Goal: Find specific page/section: Find specific page/section

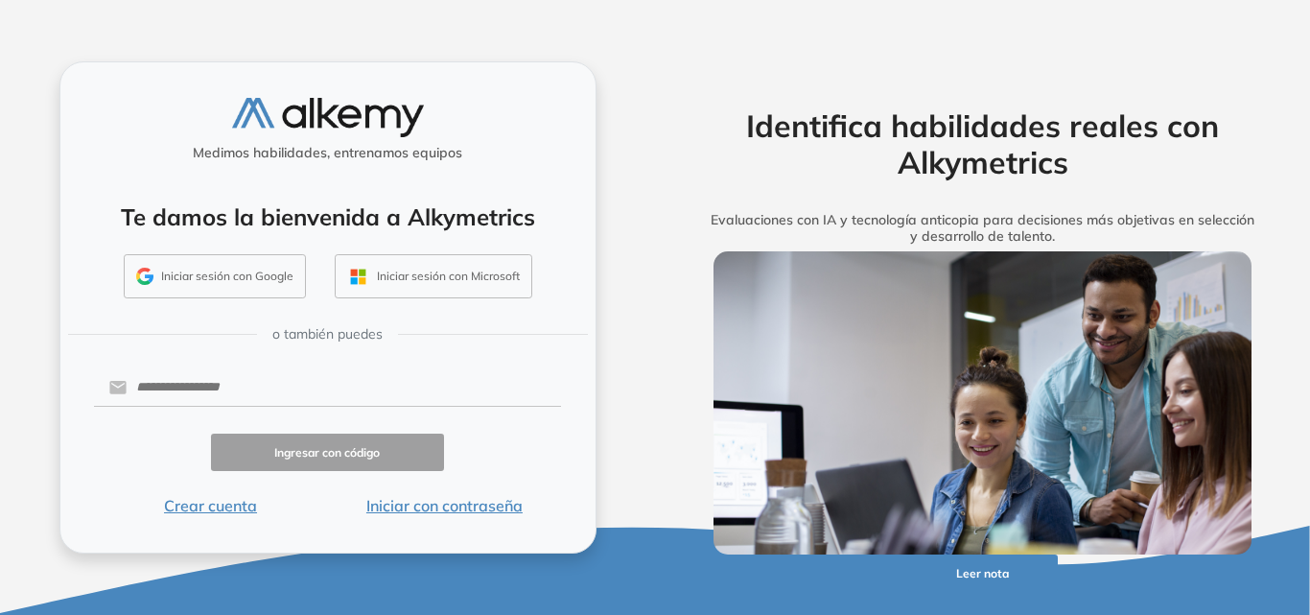
click at [237, 279] on button "Iniciar sesión con Google" at bounding box center [215, 276] width 182 height 44
click at [258, 394] on input "text" at bounding box center [344, 387] width 434 height 36
type input "**********"
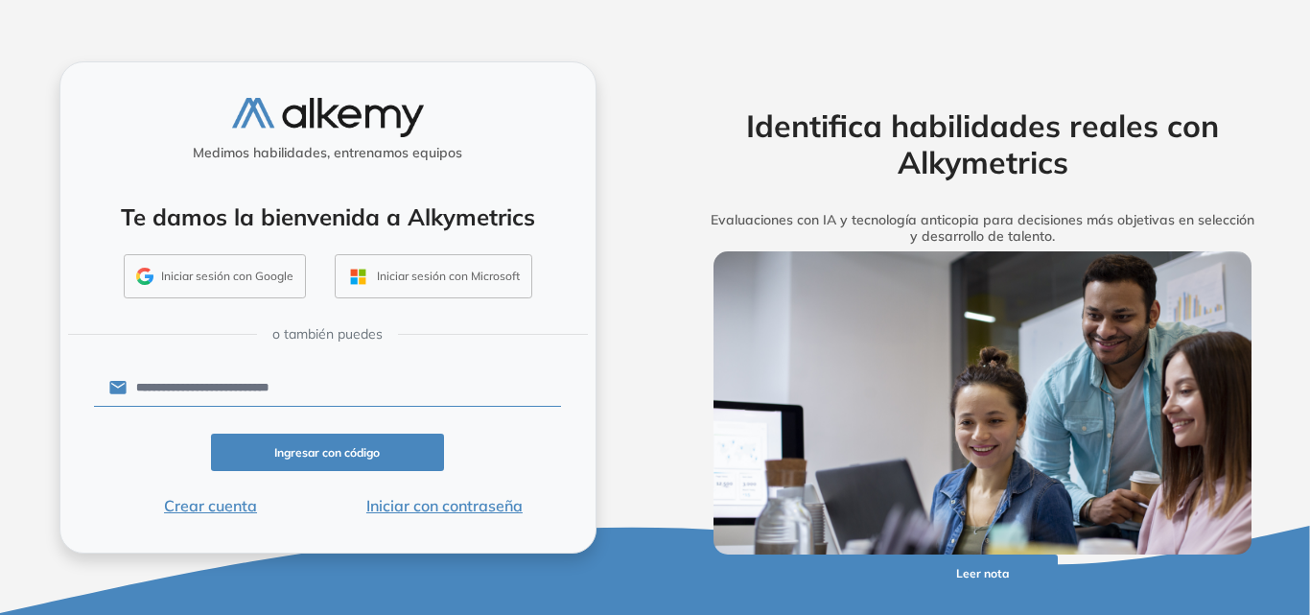
click at [345, 468] on button "Ingresar con código" at bounding box center [328, 451] width 234 height 37
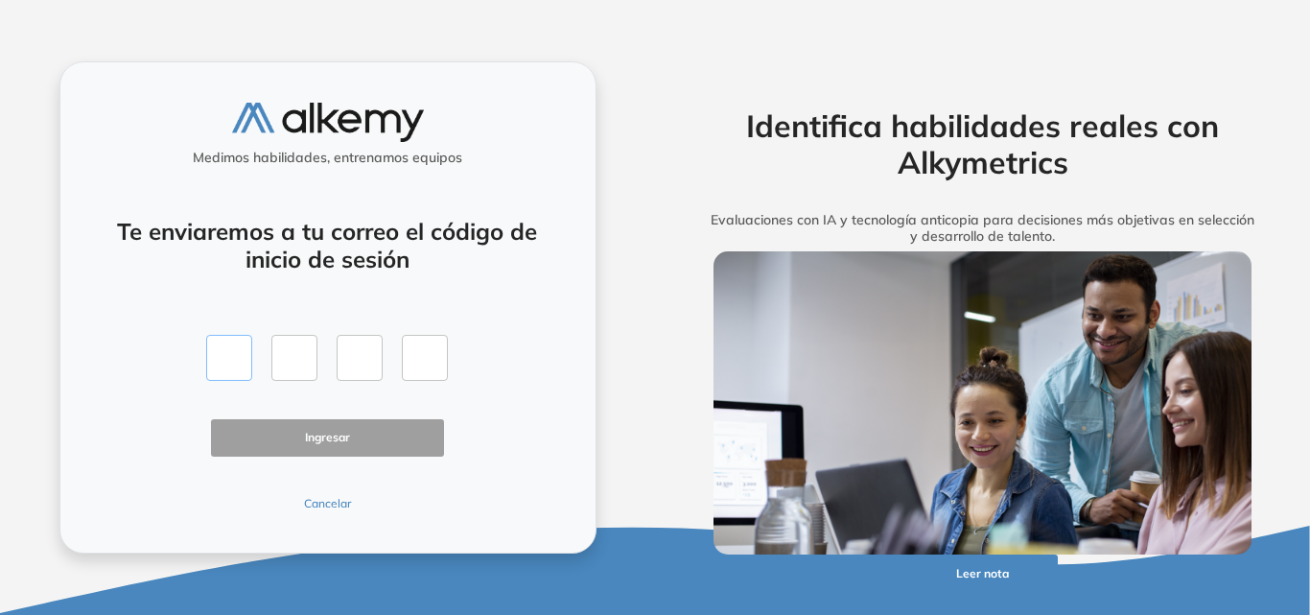
click at [239, 350] on input "text" at bounding box center [229, 358] width 46 height 46
type input "*"
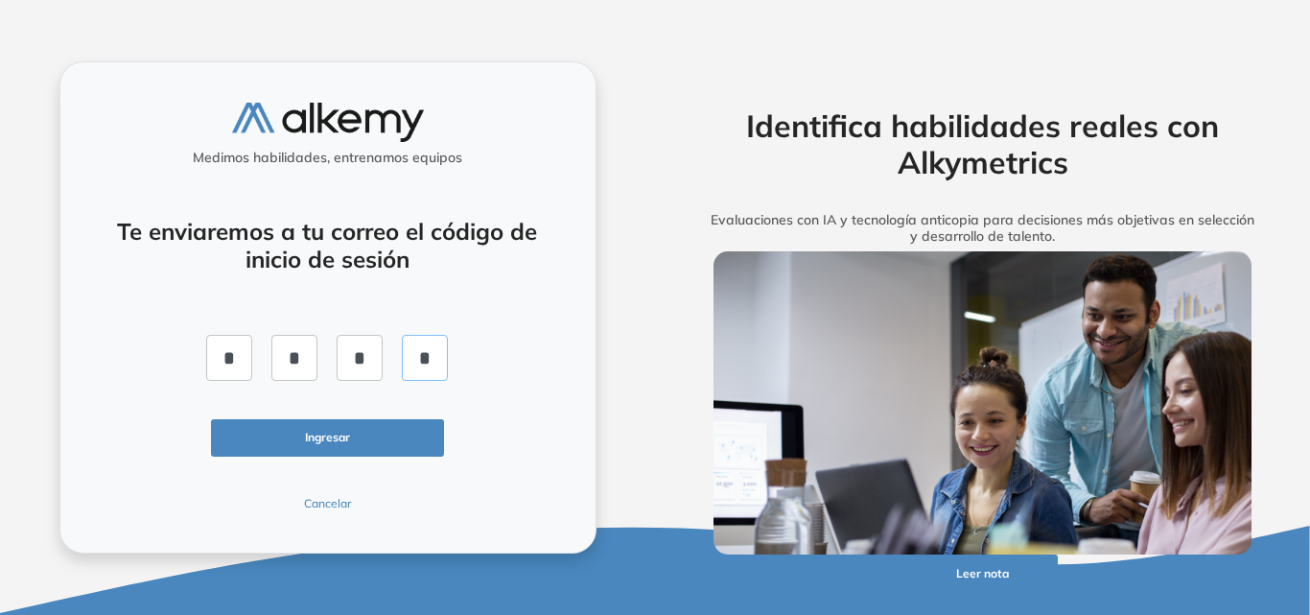
type input "*"
click at [343, 444] on button "Ingresar" at bounding box center [328, 437] width 234 height 37
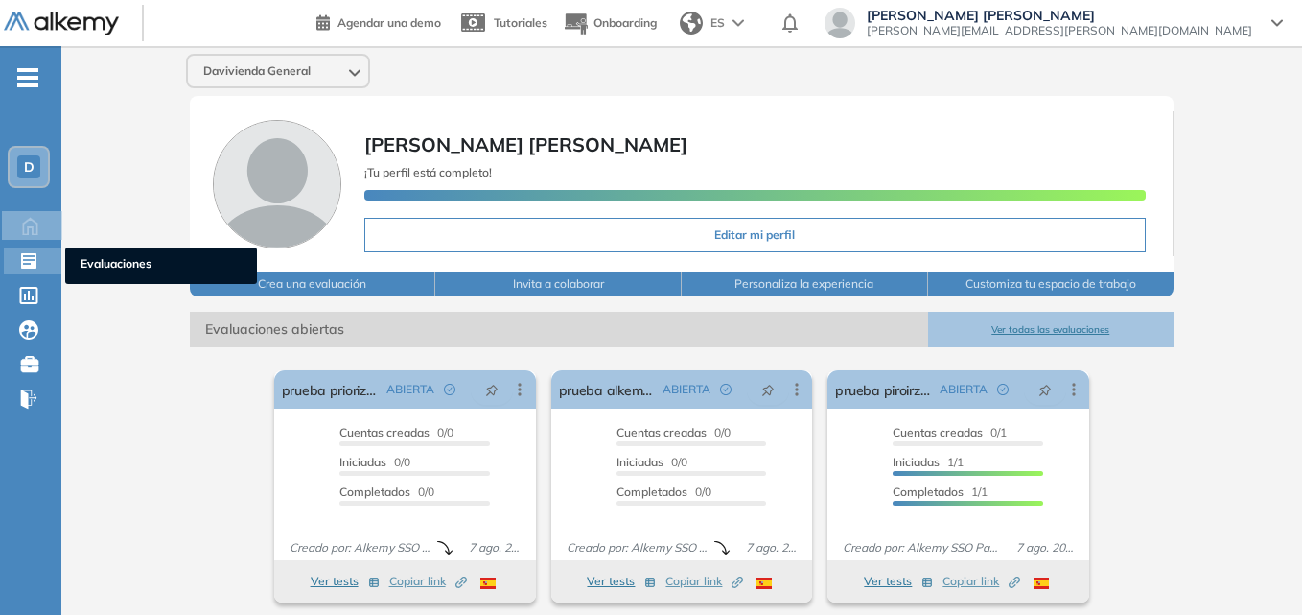
click at [26, 260] on icon at bounding box center [28, 260] width 19 height 19
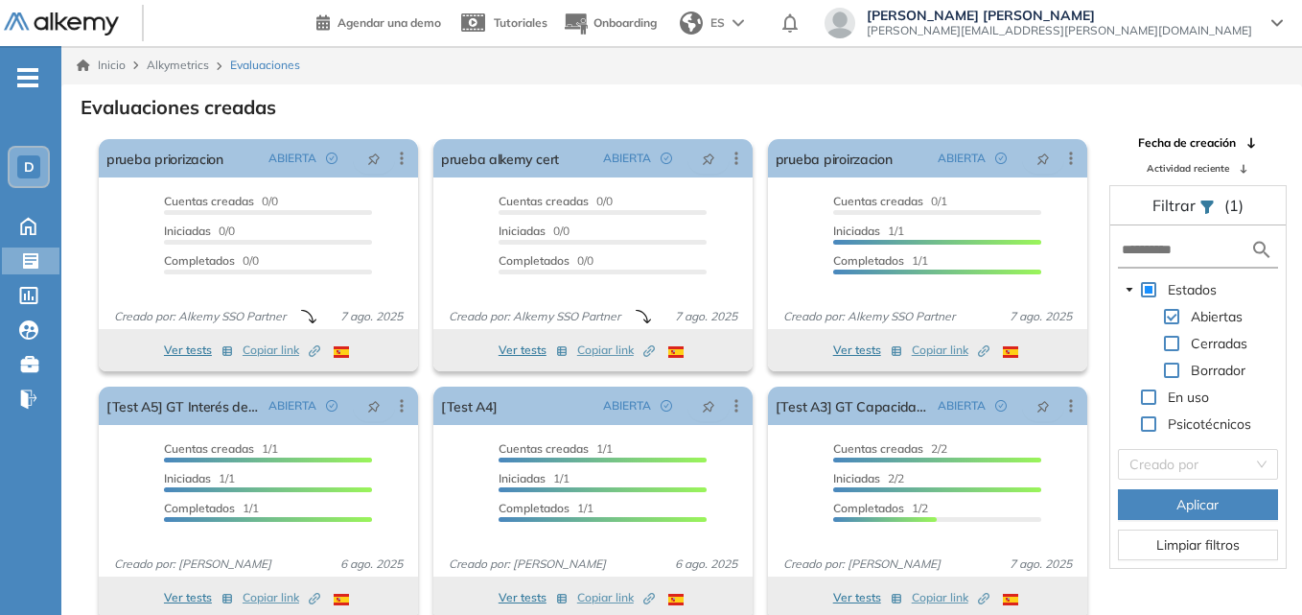
scroll to position [46, 0]
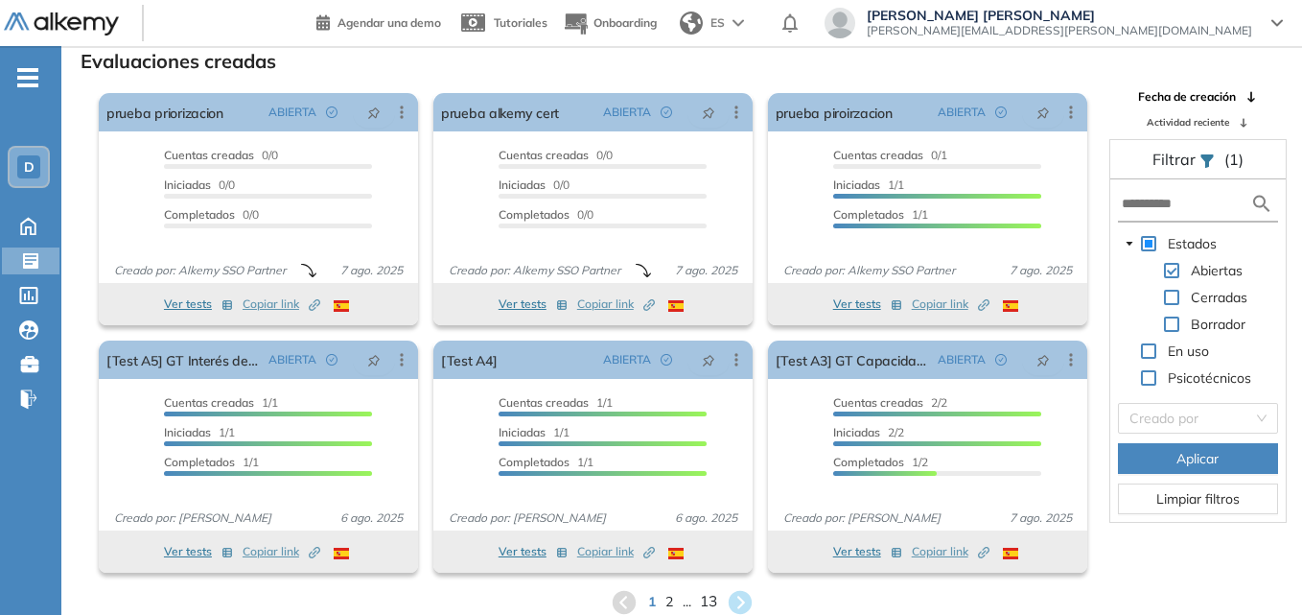
click at [711, 595] on span "13" at bounding box center [708, 602] width 17 height 22
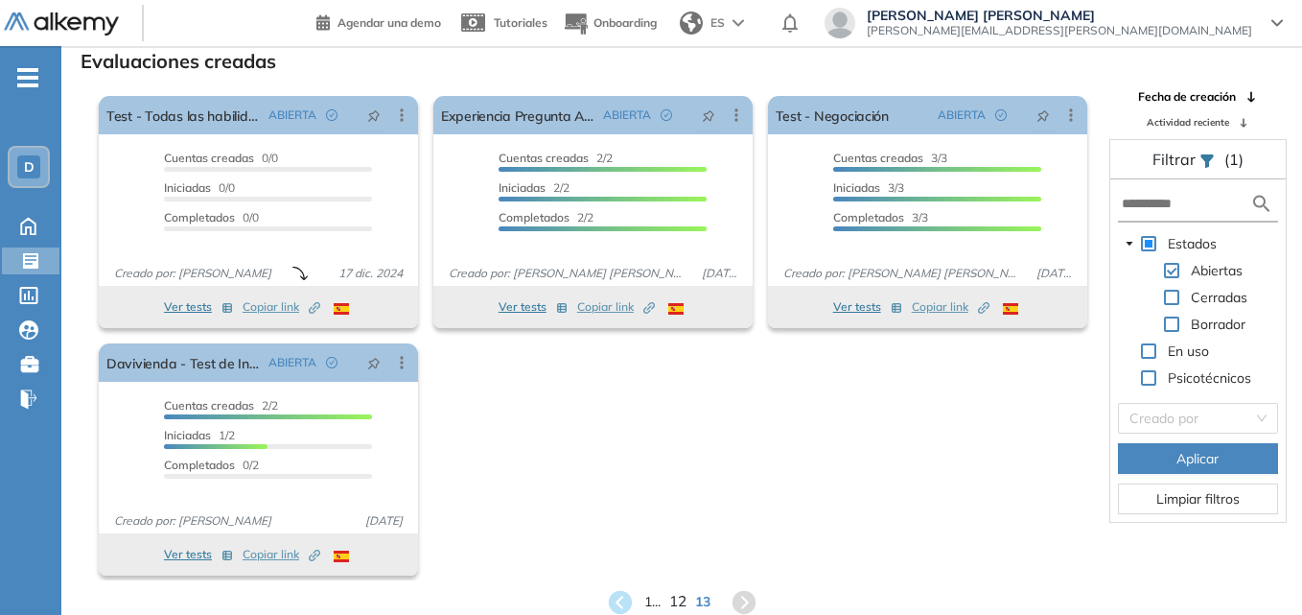
click at [674, 603] on span "12" at bounding box center [677, 602] width 17 height 22
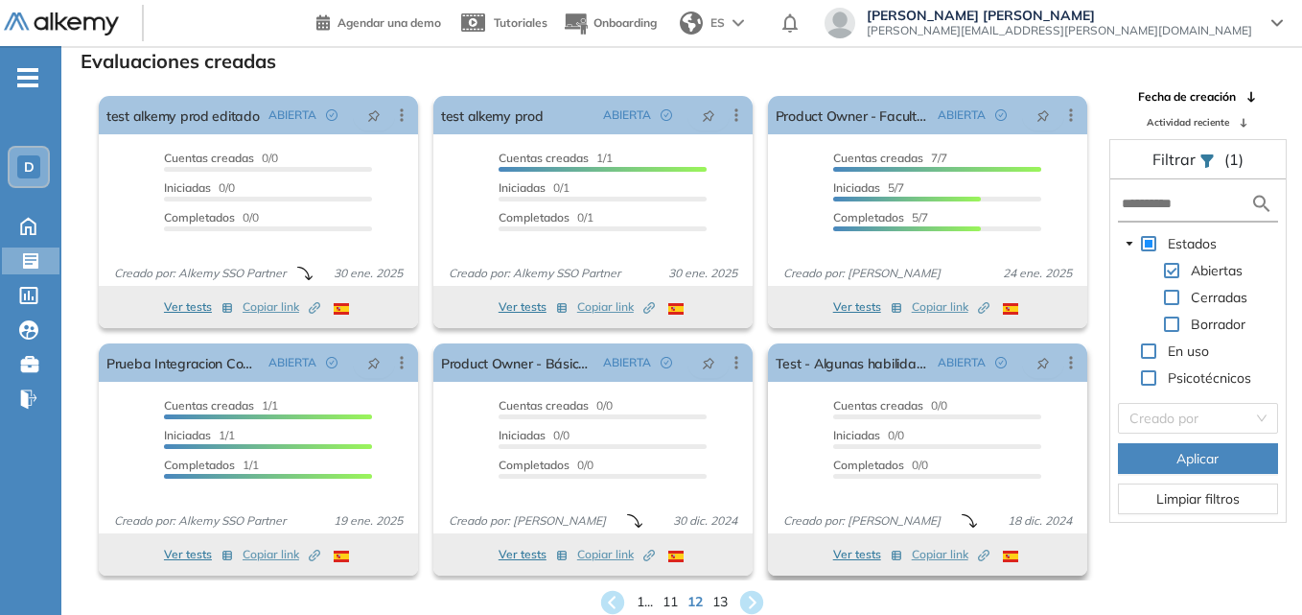
scroll to position [3, 0]
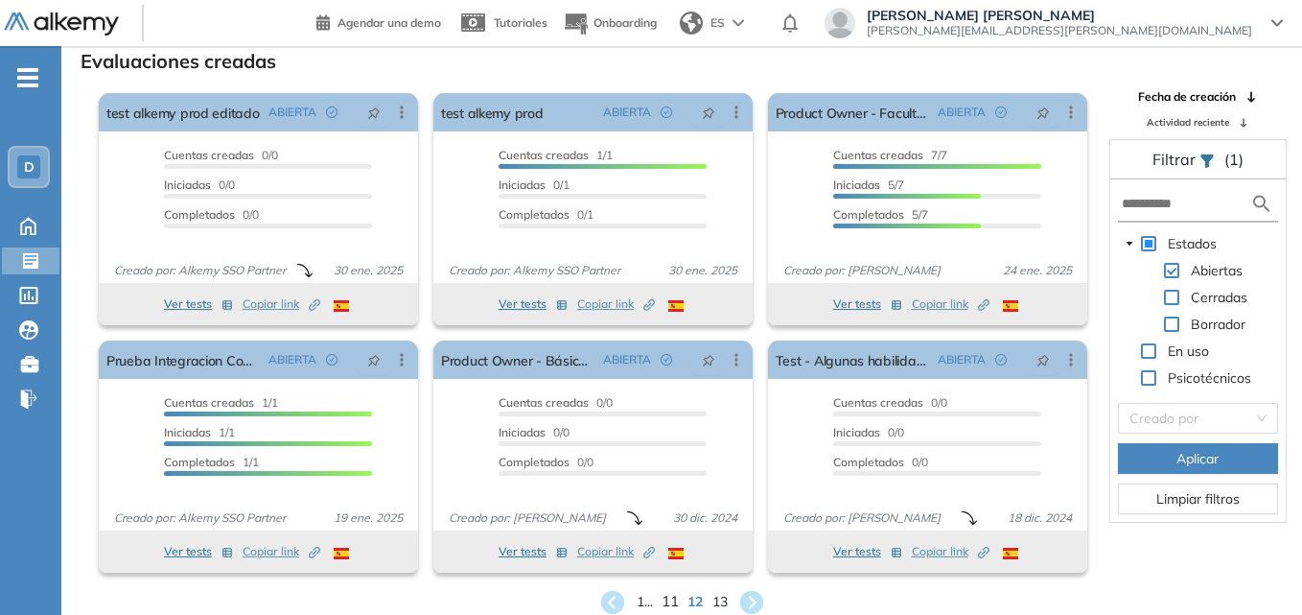
click at [670, 599] on span "11" at bounding box center [670, 602] width 17 height 22
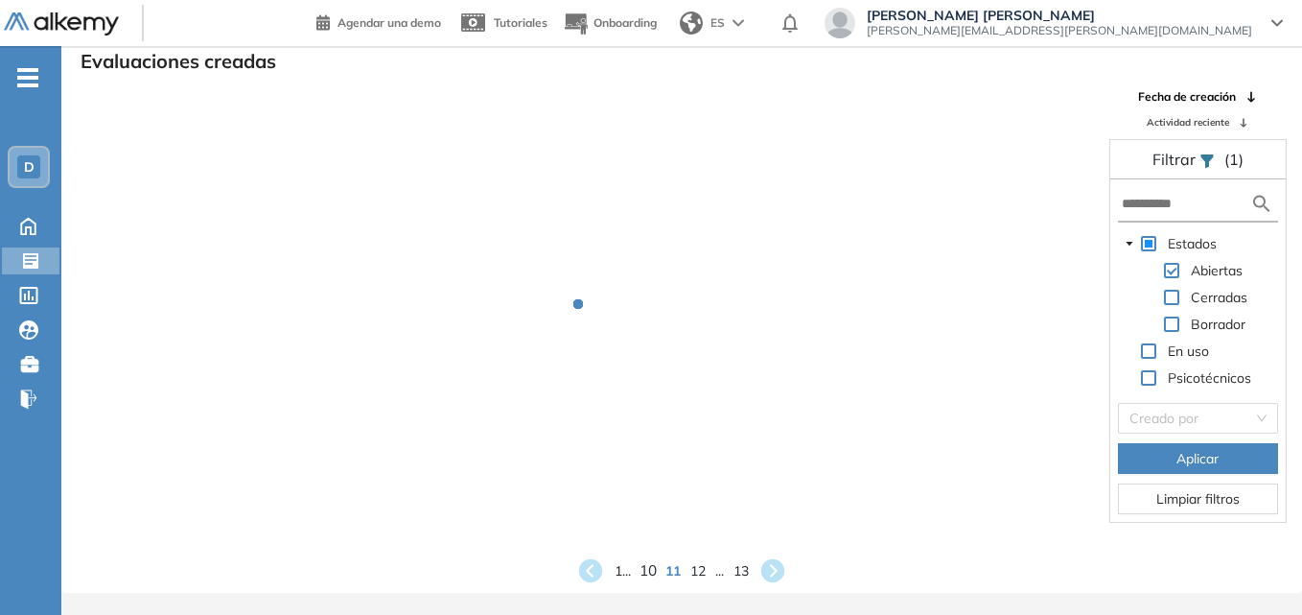
scroll to position [0, 0]
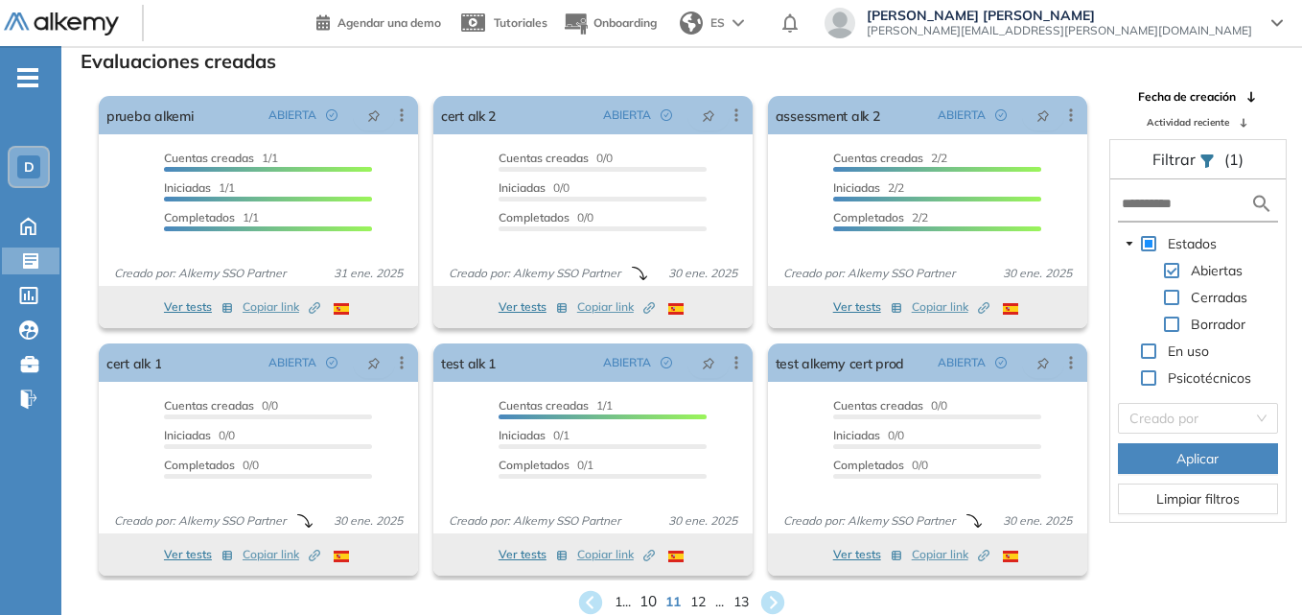
click at [642, 600] on span "10" at bounding box center [648, 602] width 17 height 22
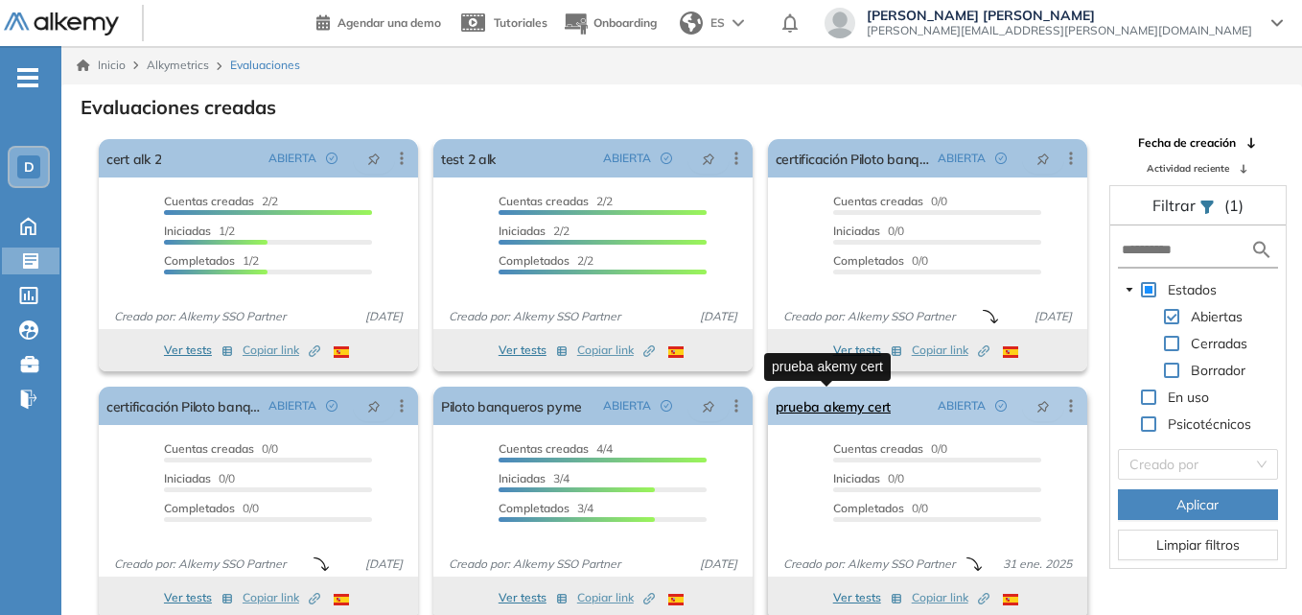
scroll to position [46, 0]
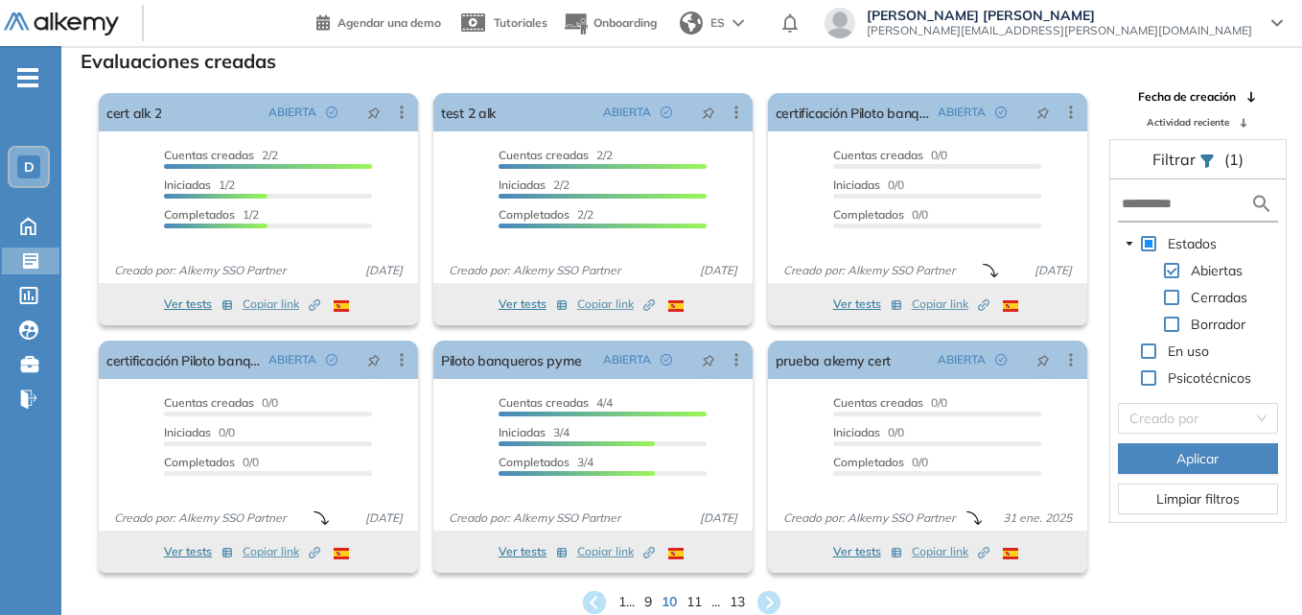
click at [642, 600] on div "1 ... 9 10 11 ... 13" at bounding box center [682, 602] width 1210 height 29
click at [644, 603] on span "9" at bounding box center [648, 602] width 9 height 22
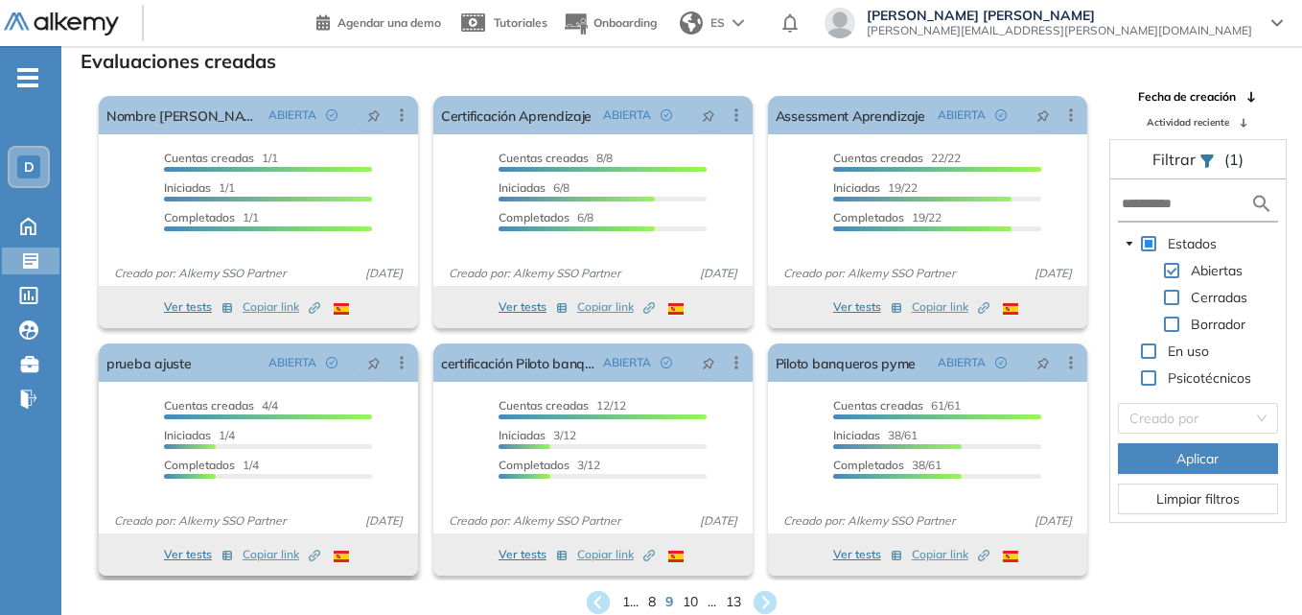
scroll to position [3, 0]
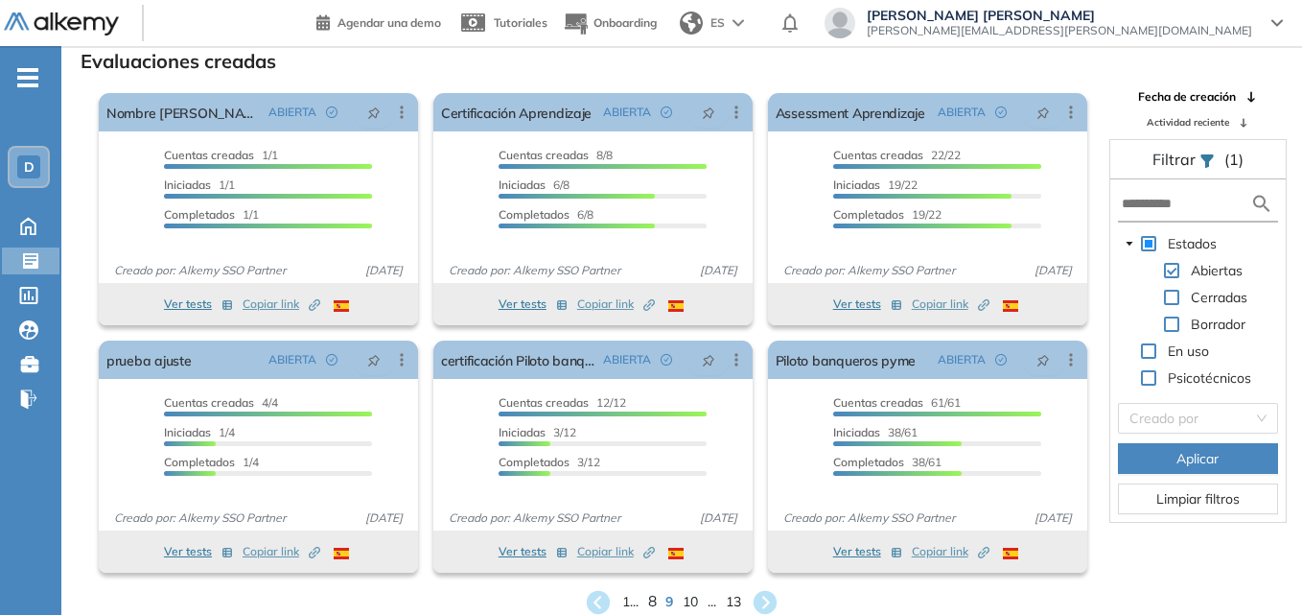
click at [650, 602] on span "8" at bounding box center [652, 602] width 9 height 22
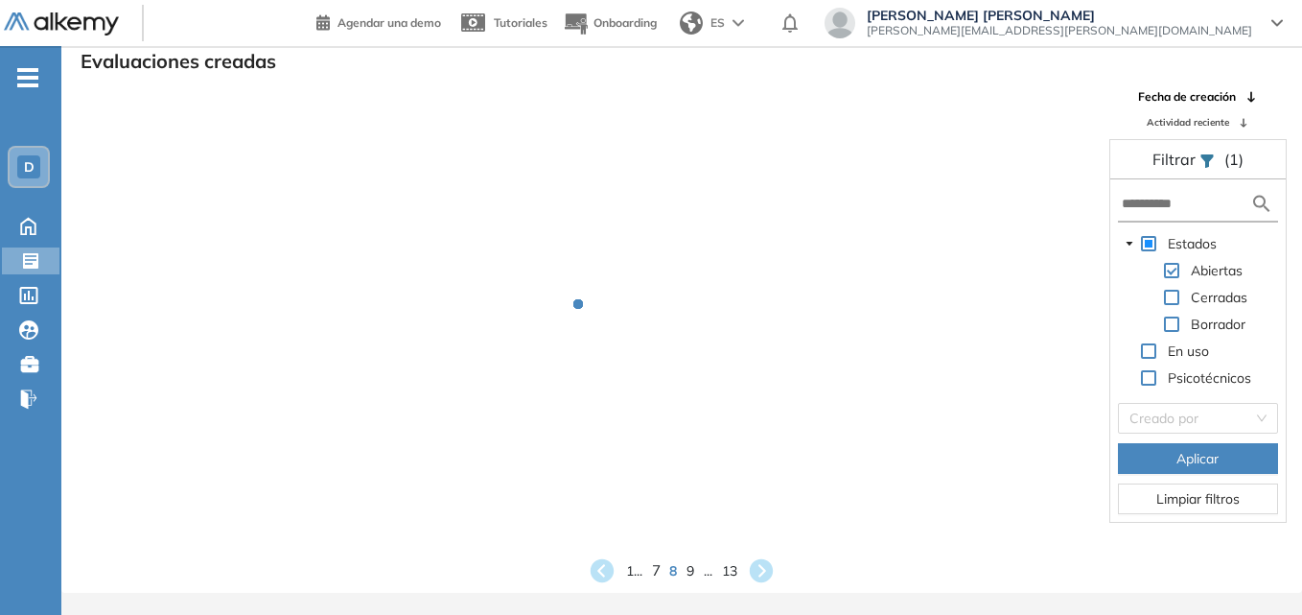
scroll to position [0, 0]
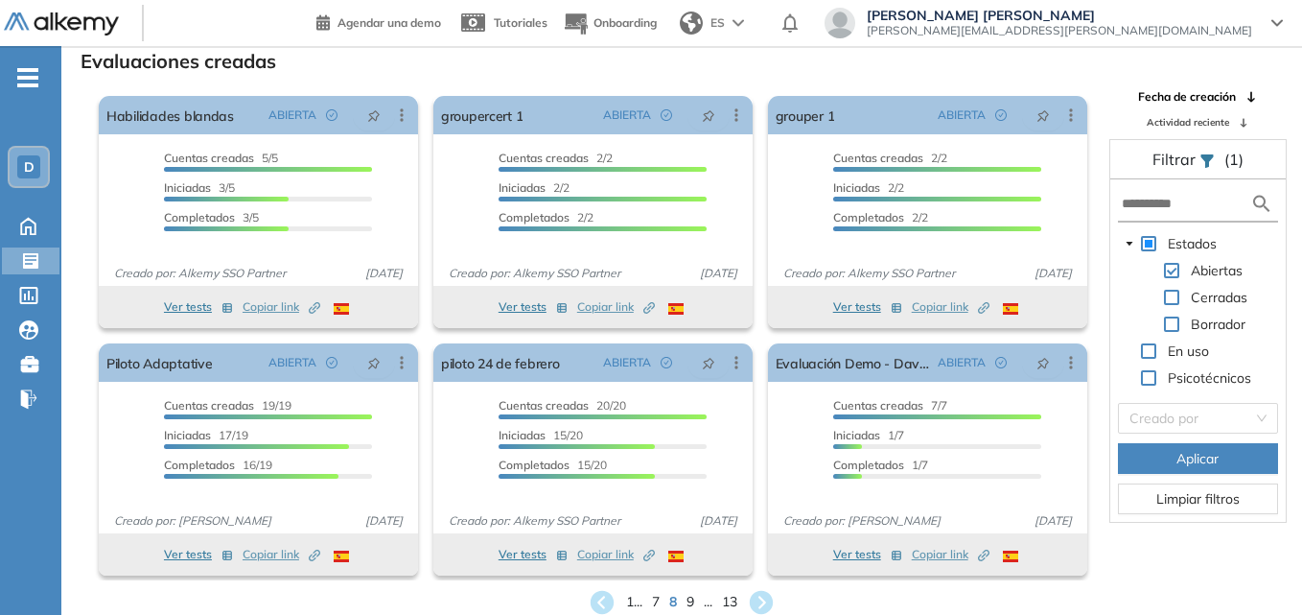
click at [533, 589] on div "1 ... 7 8 9 ... 13" at bounding box center [682, 602] width 1210 height 29
click at [654, 600] on span "7" at bounding box center [656, 602] width 9 height 22
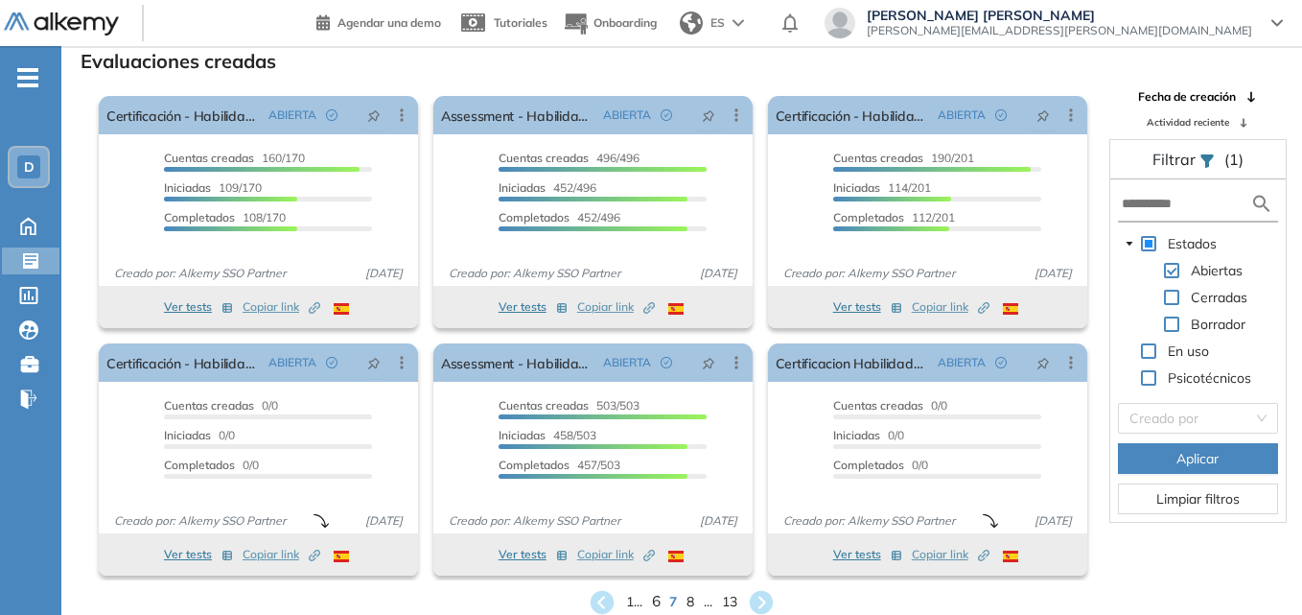
click at [653, 599] on span "6" at bounding box center [656, 602] width 9 height 22
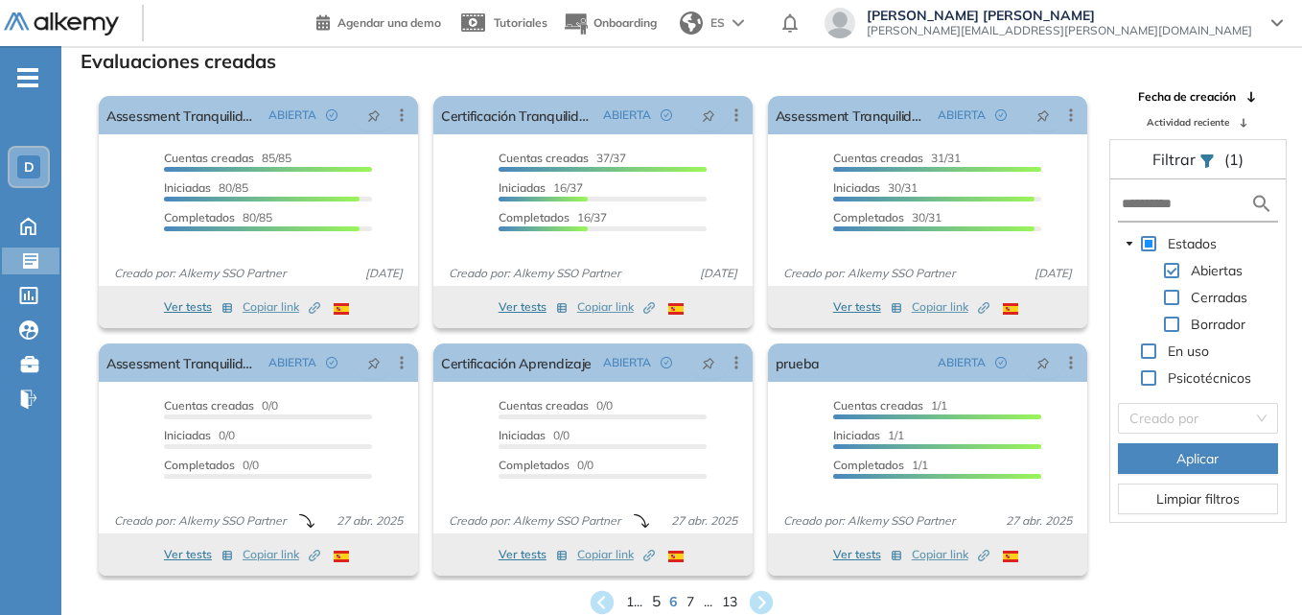
click at [652, 605] on span "5" at bounding box center [656, 602] width 9 height 22
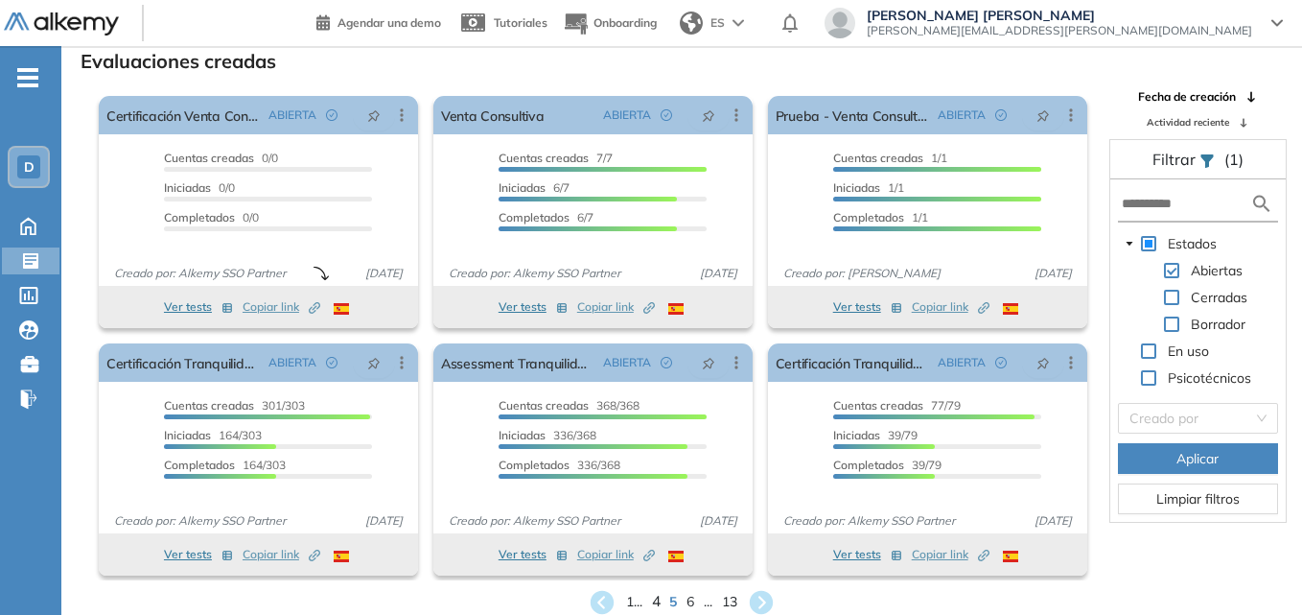
click at [652, 605] on span "4" at bounding box center [656, 602] width 9 height 22
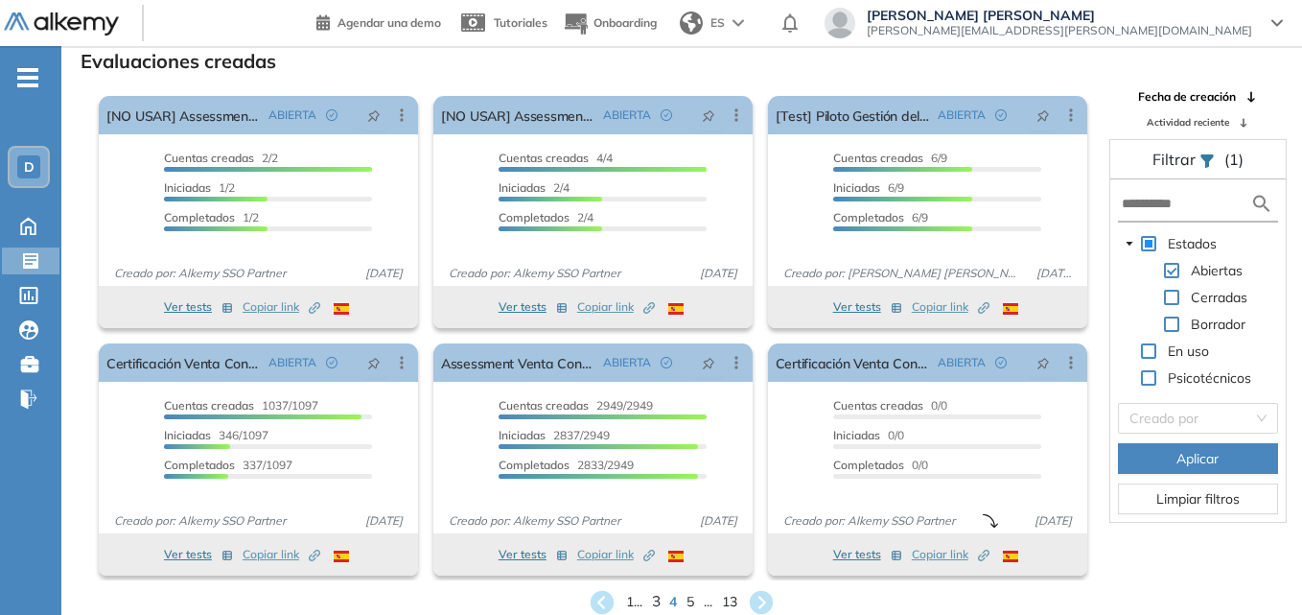
click at [652, 597] on span "3" at bounding box center [656, 602] width 9 height 22
